Goal: Task Accomplishment & Management: Manage account settings

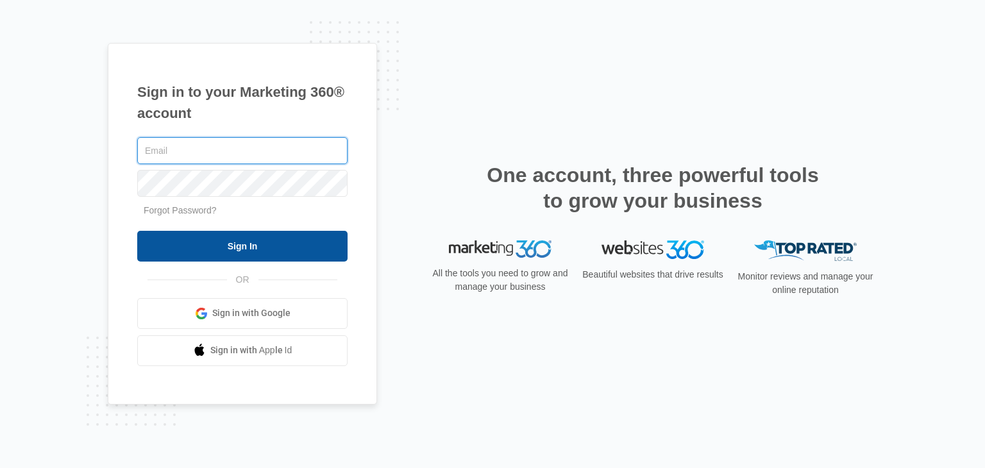
type input "mckenna@bouldervfc.org"
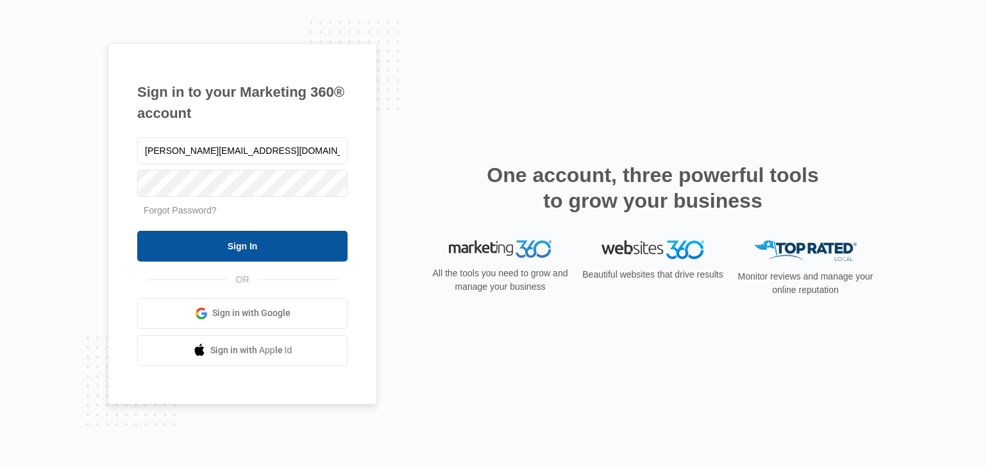
click at [205, 255] on input "Sign In" at bounding box center [242, 246] width 210 height 31
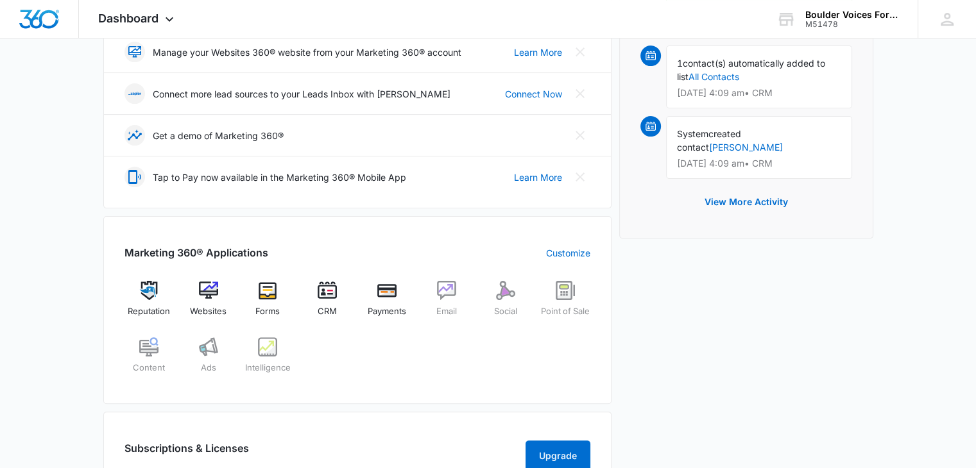
scroll to position [513, 0]
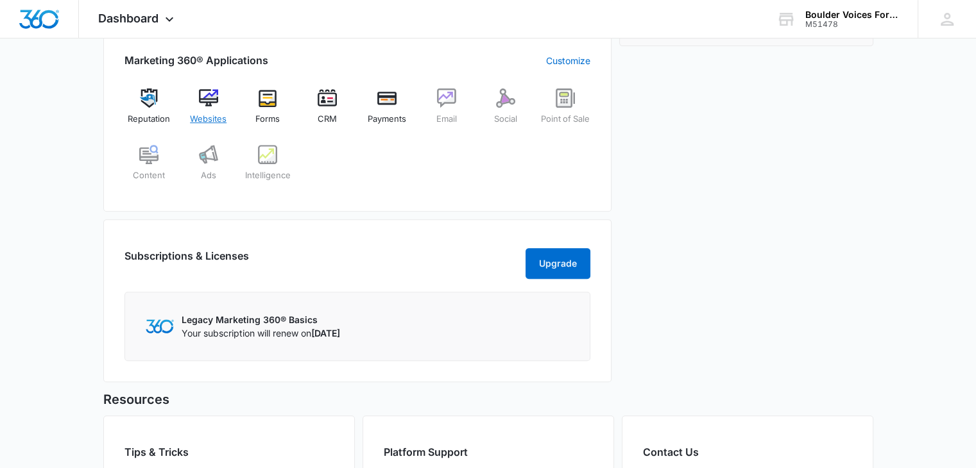
click at [201, 90] on img at bounding box center [208, 98] width 19 height 19
